Goal: Find specific page/section: Find specific page/section

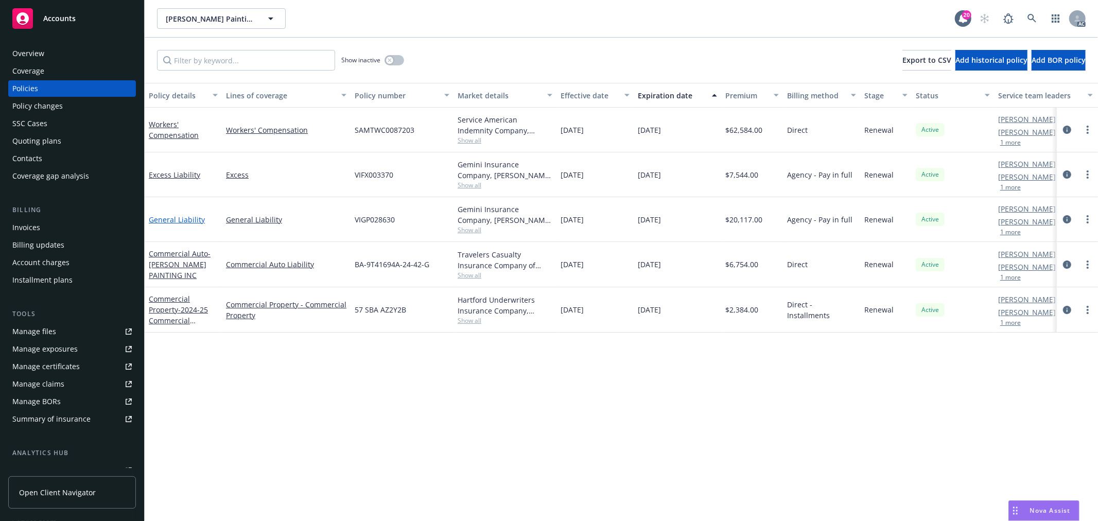
click at [168, 215] on link "General Liability" at bounding box center [177, 220] width 56 height 10
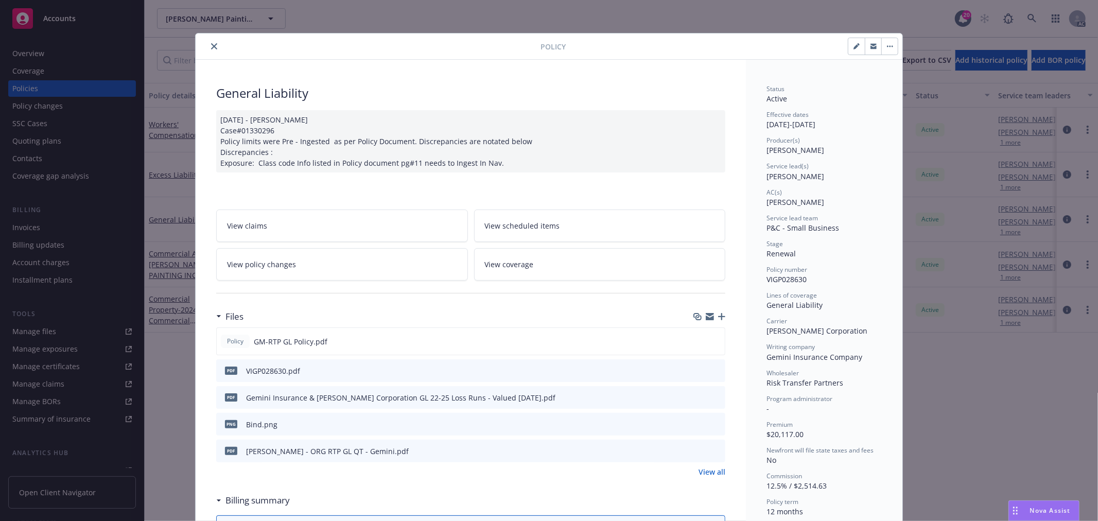
click at [208, 49] on button "close" at bounding box center [214, 46] width 12 height 12
